Goal: Information Seeking & Learning: Compare options

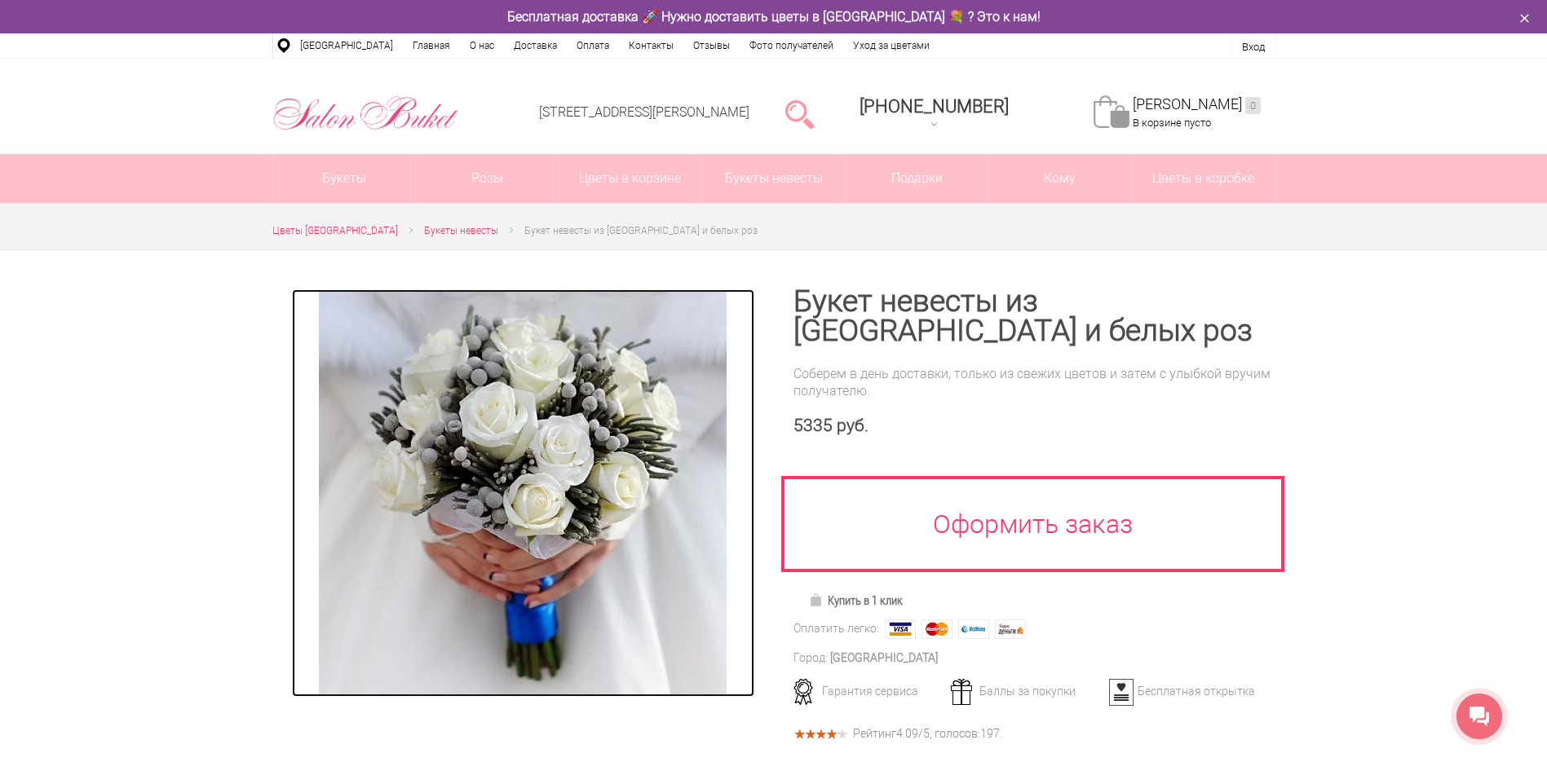
click at [508, 487] on img at bounding box center [523, 494] width 408 height 408
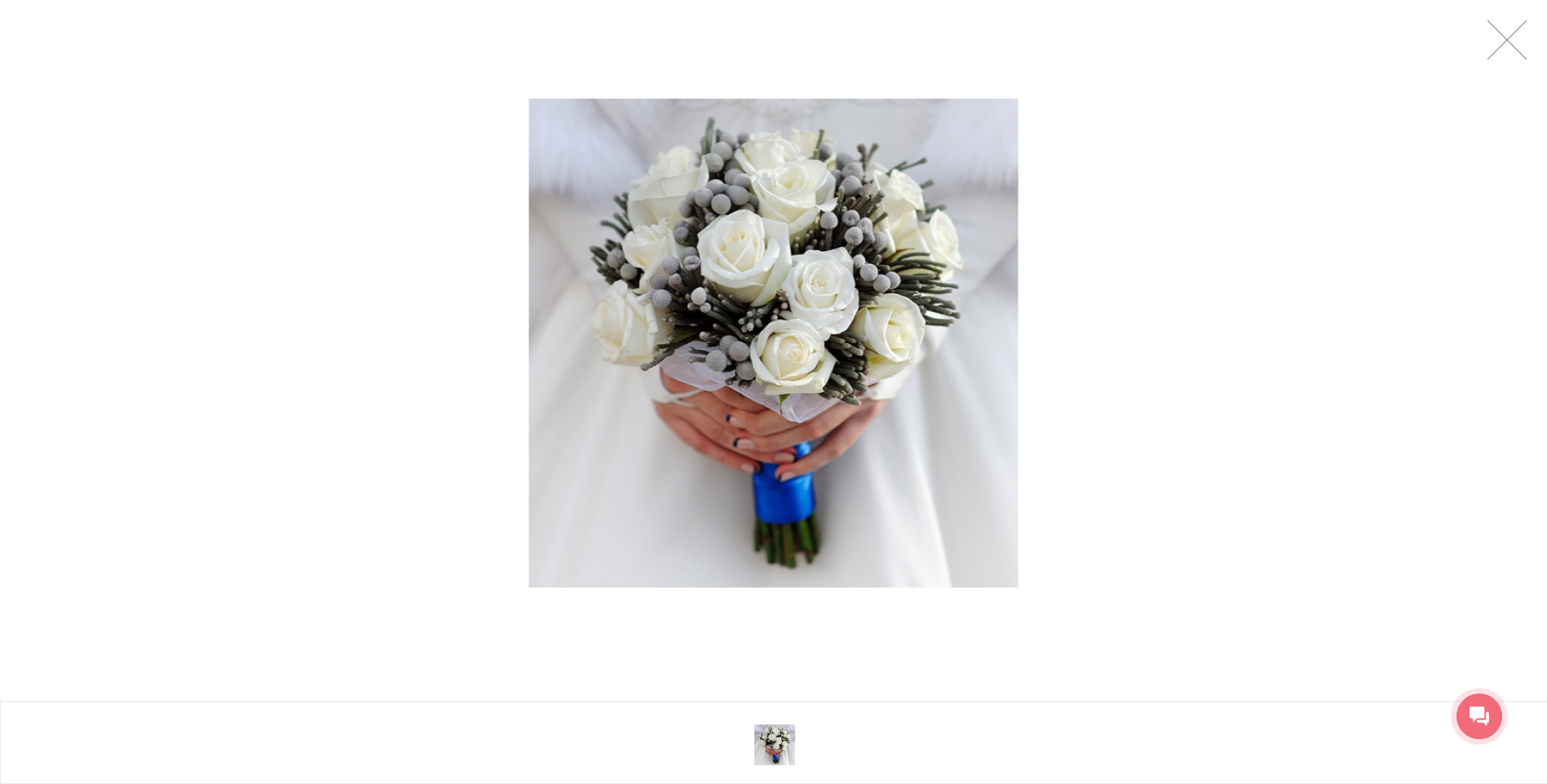
click at [728, 381] on img at bounding box center [774, 343] width 489 height 489
click at [1503, 49] on link at bounding box center [1507, 40] width 41 height 41
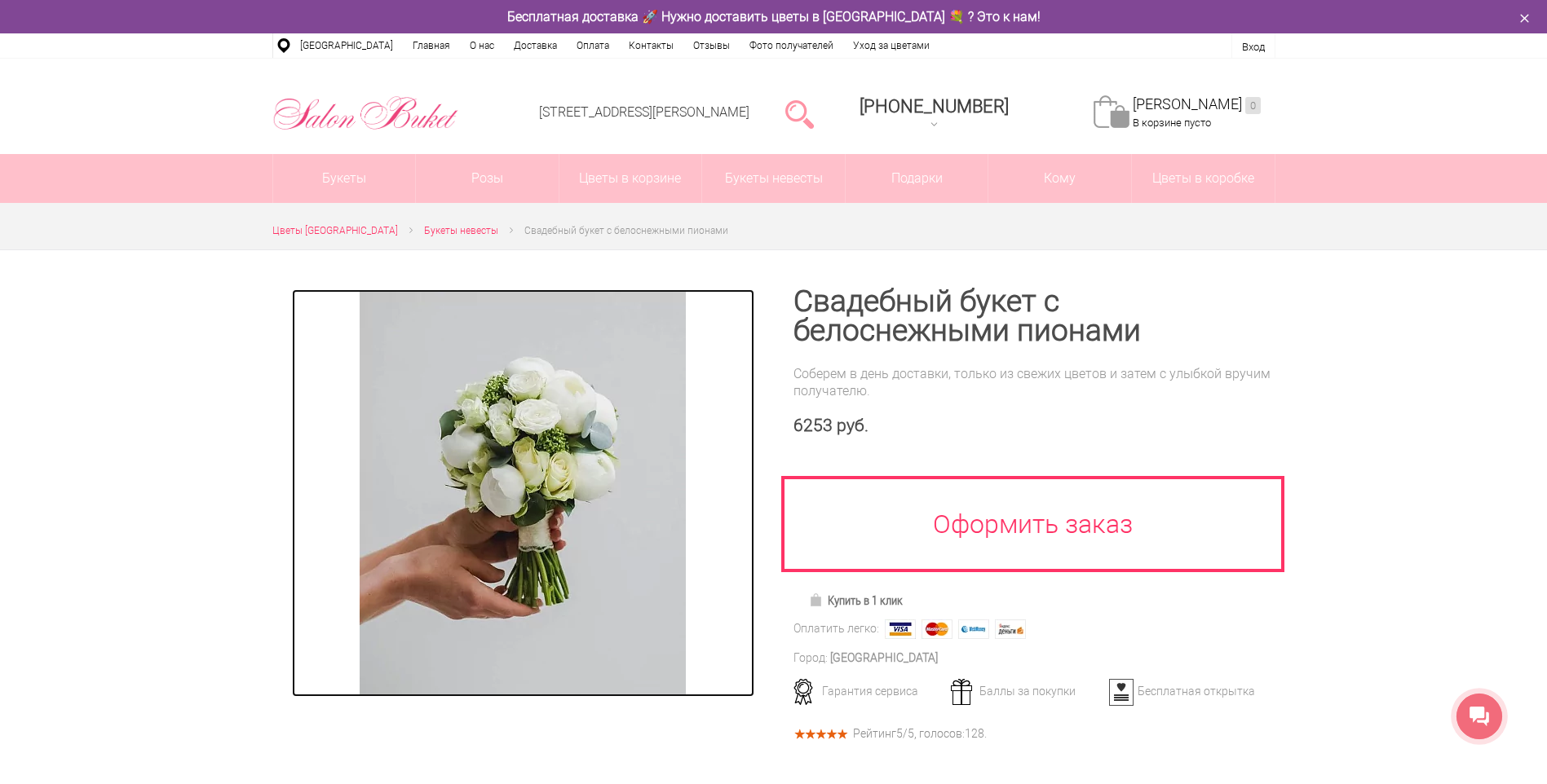
click at [568, 487] on img at bounding box center [523, 494] width 327 height 408
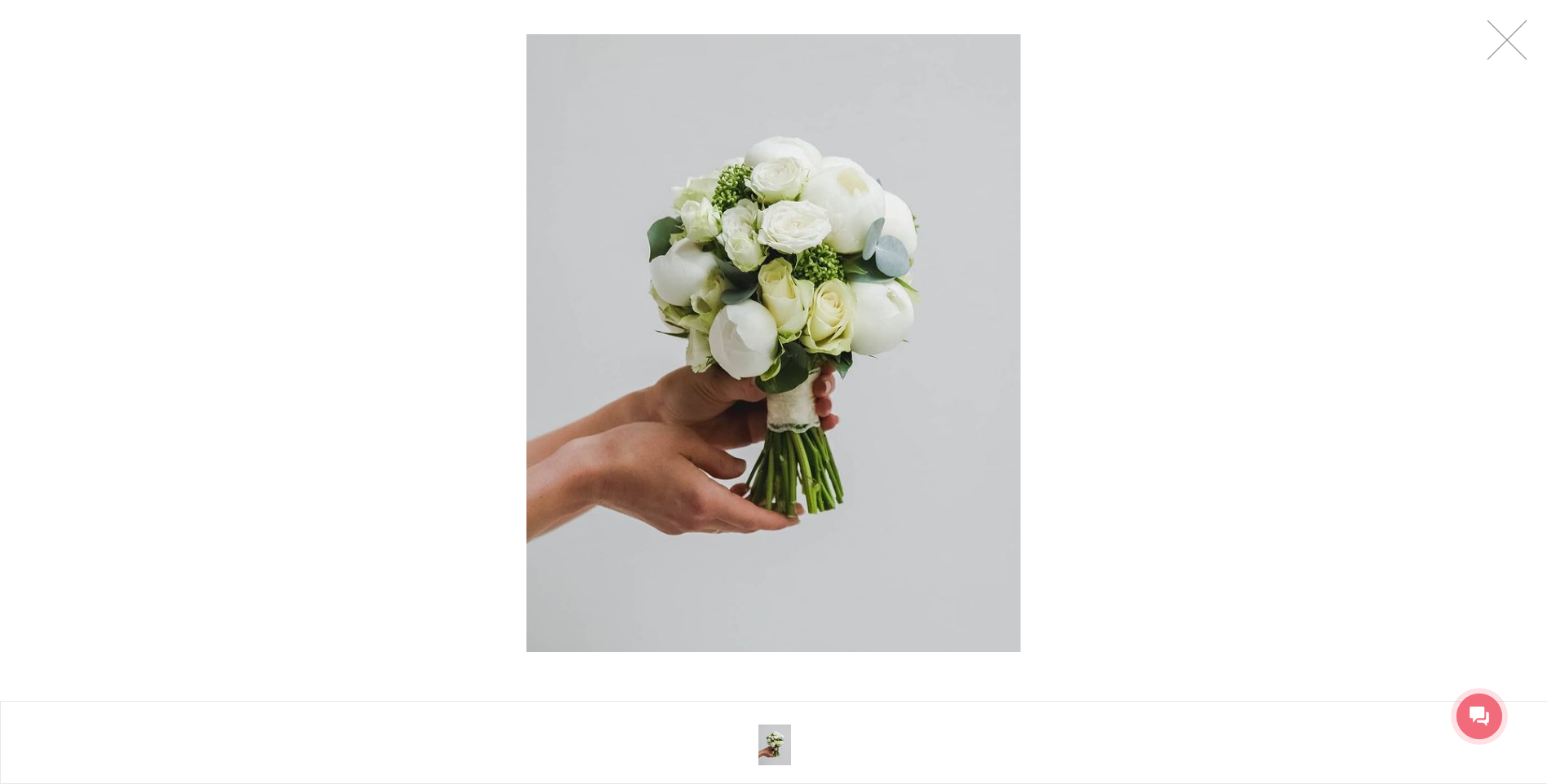
click at [1092, 256] on div at bounding box center [774, 343] width 1547 height 687
click at [799, 329] on img at bounding box center [773, 343] width 495 height 618
click at [1513, 42] on link at bounding box center [1507, 40] width 41 height 41
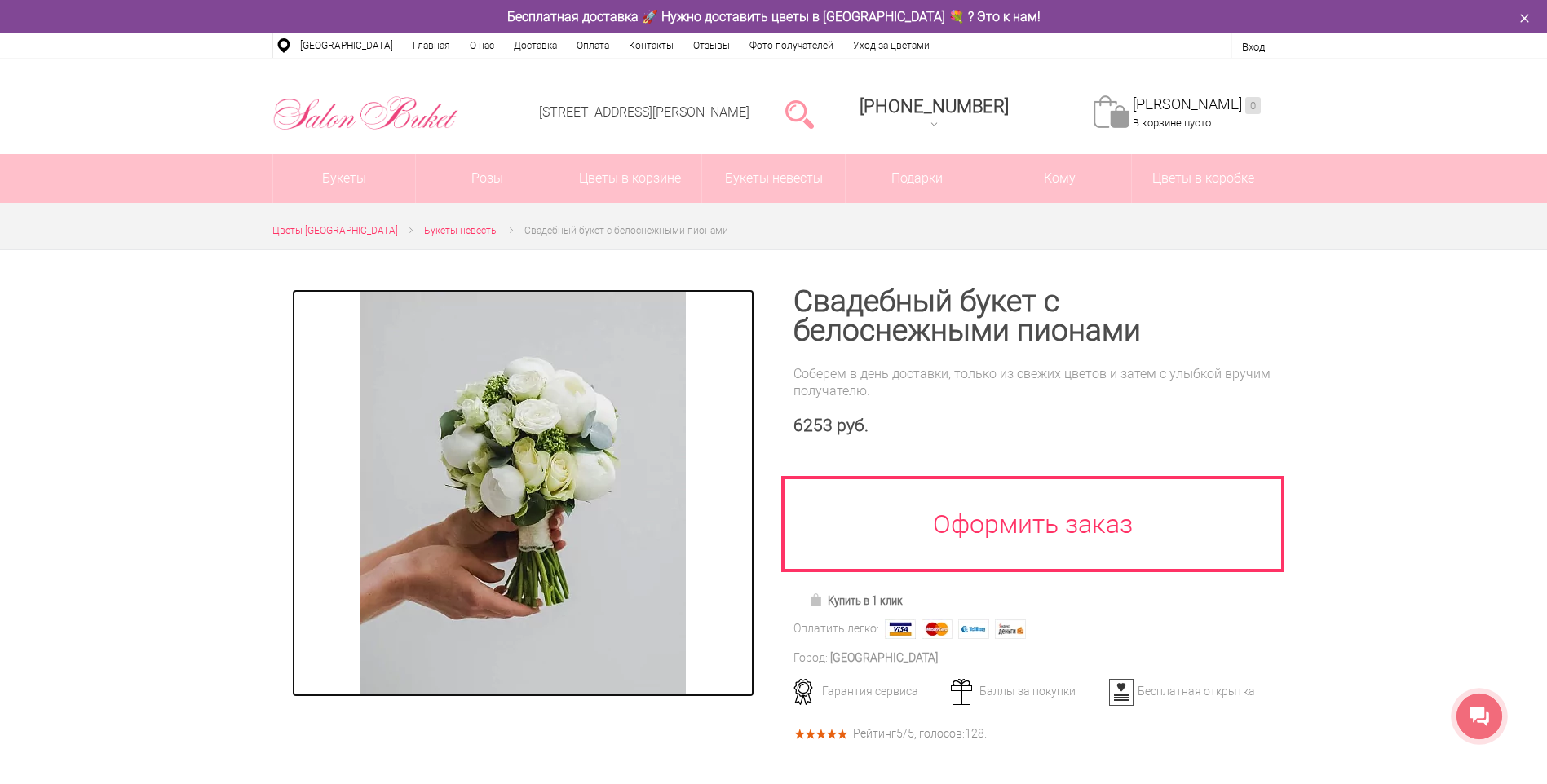
click at [499, 429] on img at bounding box center [523, 494] width 327 height 408
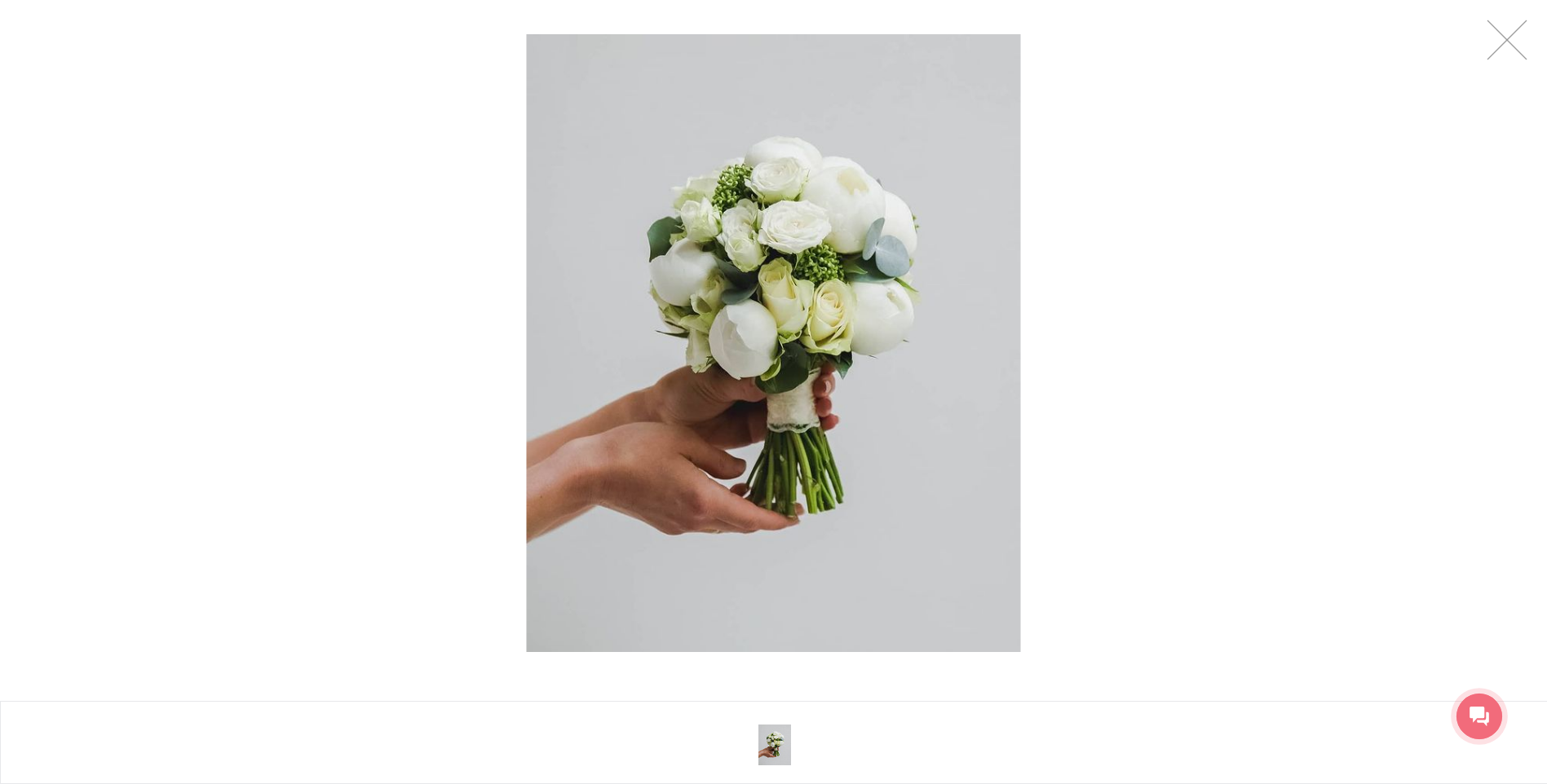
click at [871, 395] on img at bounding box center [773, 343] width 495 height 618
click at [1510, 53] on link at bounding box center [1507, 40] width 41 height 41
